Goal: Transaction & Acquisition: Purchase product/service

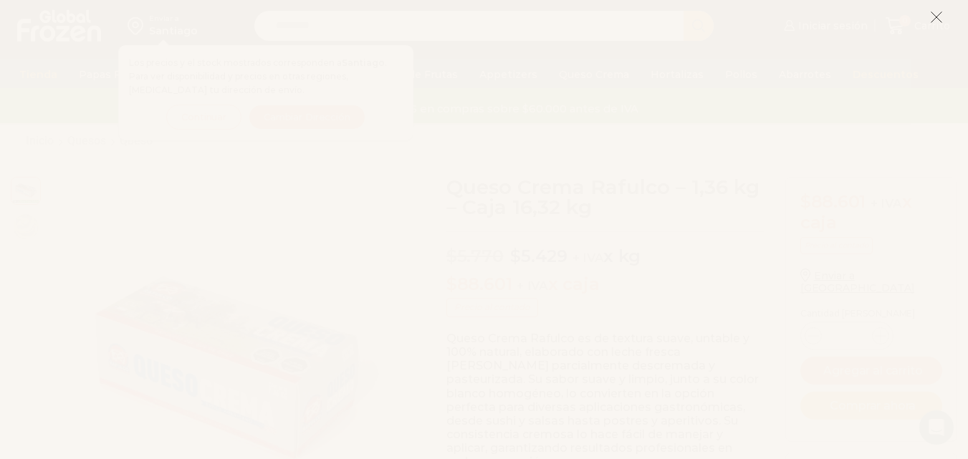
click at [935, 19] on line at bounding box center [936, 17] width 10 height 10
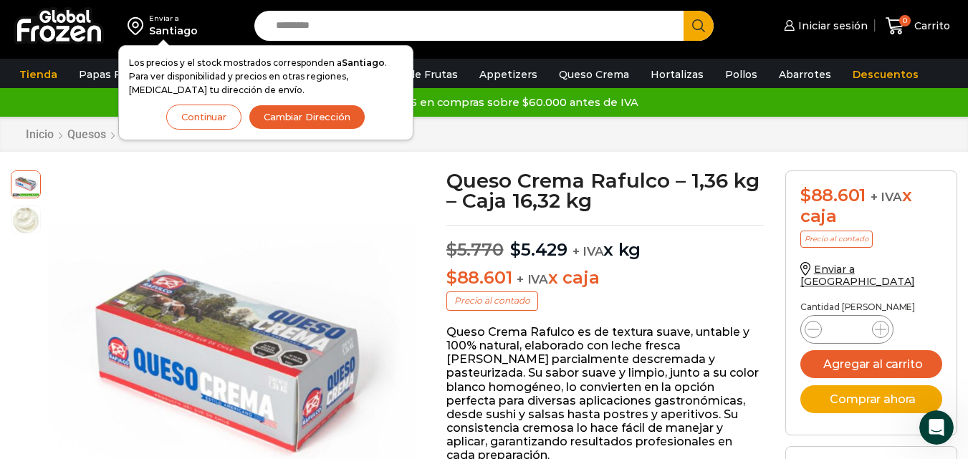
click at [219, 120] on button "Continuar" at bounding box center [203, 117] width 75 height 25
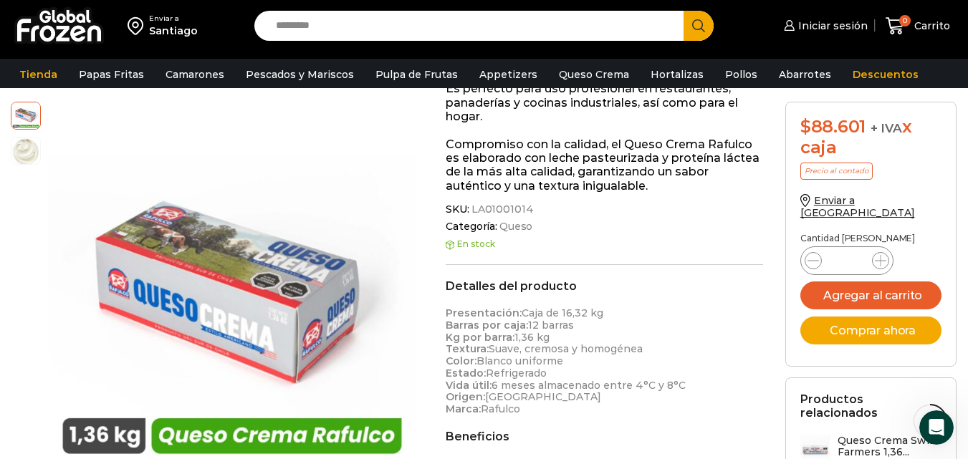
scroll to position [190, 0]
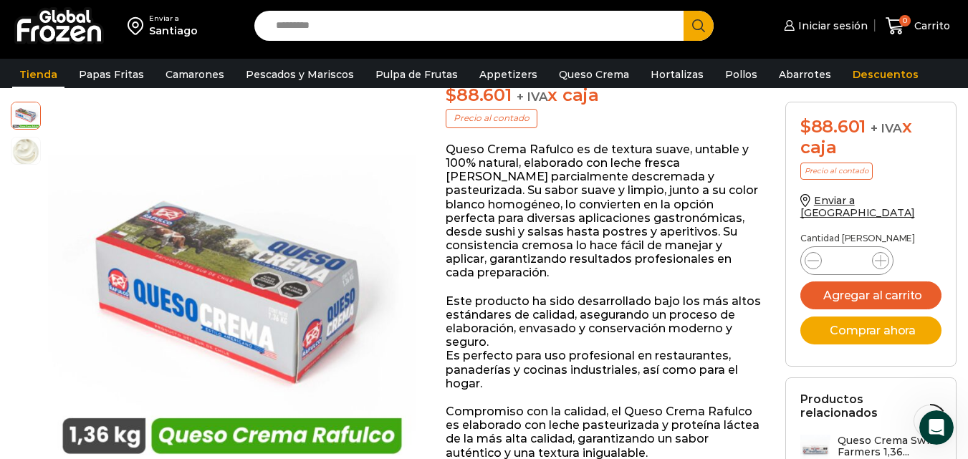
click at [34, 75] on link "Tienda" at bounding box center [38, 74] width 52 height 27
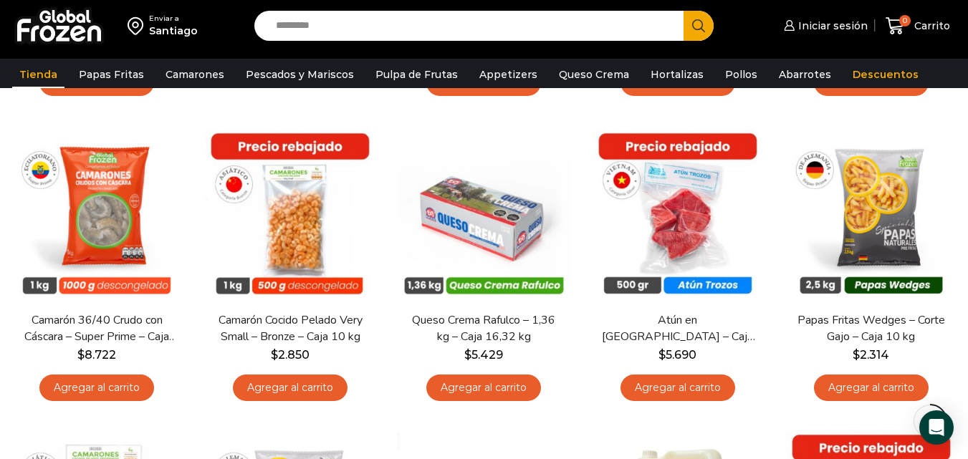
scroll to position [764, 0]
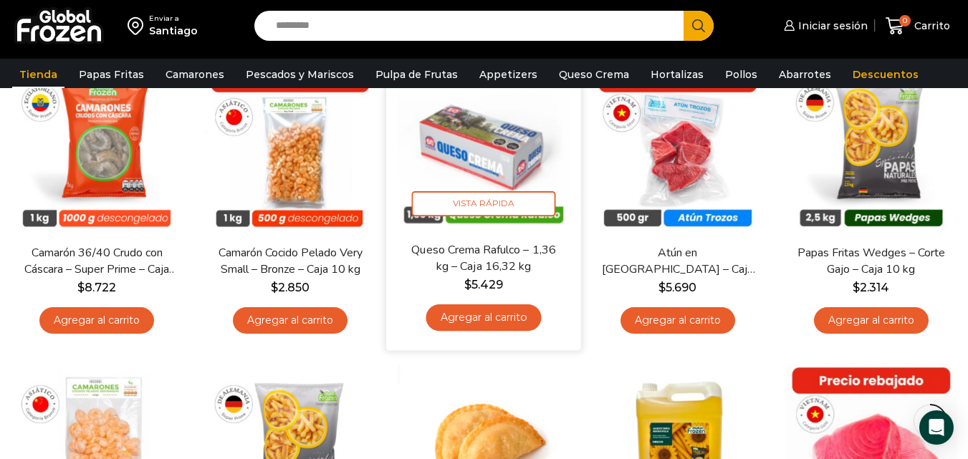
click at [484, 143] on img at bounding box center [484, 144] width 173 height 173
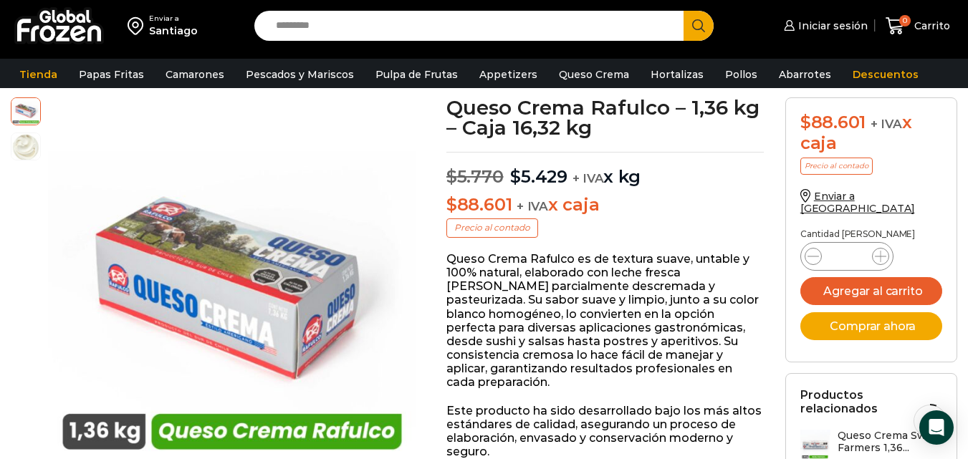
scroll to position [75, 0]
